Goal: Task Accomplishment & Management: Use online tool/utility

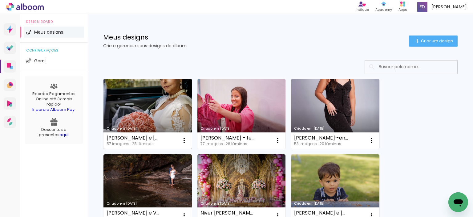
click at [161, 102] on link "Criado em [DATE]" at bounding box center [148, 114] width 88 height 70
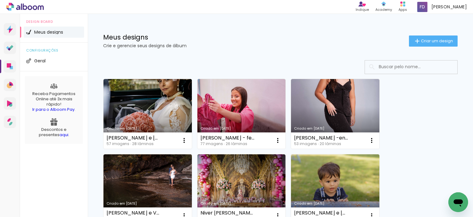
click at [0, 0] on neon-animated-pages "Confirmar Cancelar" at bounding box center [0, 0] width 0 height 0
